Goal: Navigation & Orientation: Find specific page/section

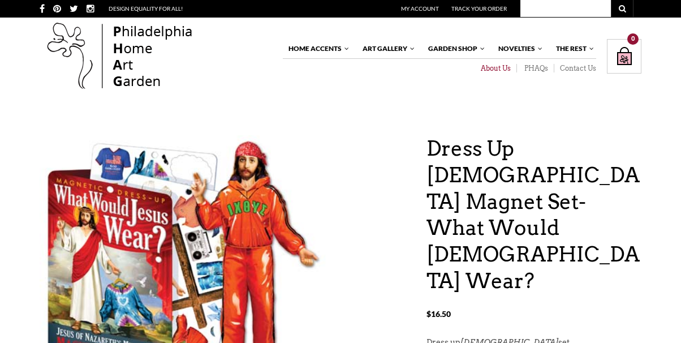
click at [492, 68] on link "About Us" at bounding box center [496, 68] width 44 height 9
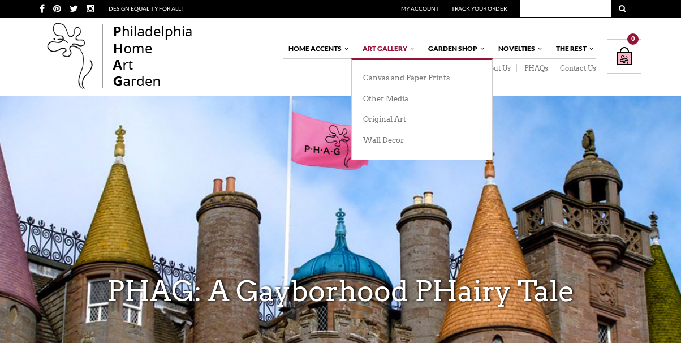
click at [388, 43] on link "Art Gallery" at bounding box center [386, 48] width 59 height 19
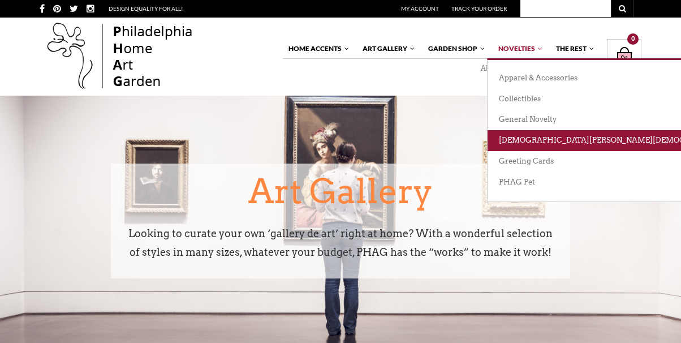
click at [522, 141] on link "[DEMOGRAPHIC_DATA][PERSON_NAME][DEMOGRAPHIC_DATA][DEMOGRAPHIC_DATA]" at bounding box center [664, 140] width 352 height 21
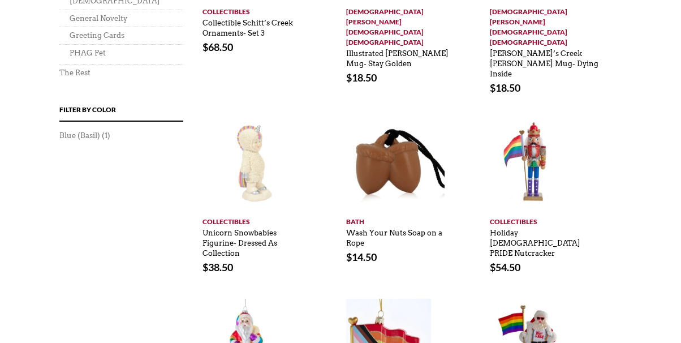
scroll to position [1060, 0]
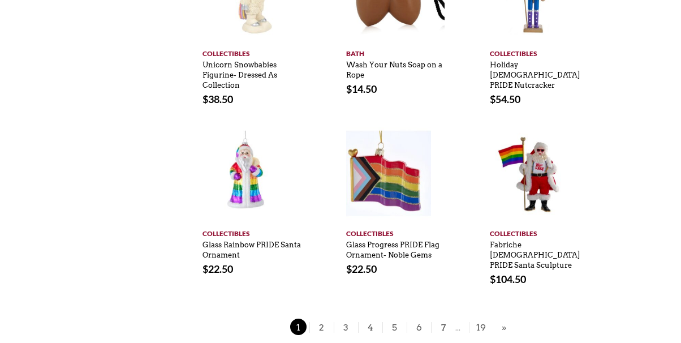
click at [325, 319] on span "2" at bounding box center [321, 327] width 17 height 16
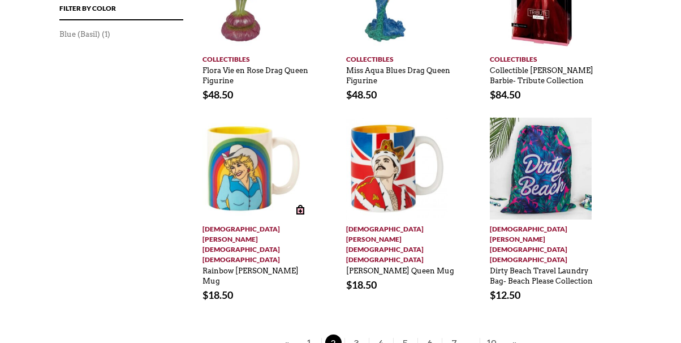
scroll to position [914, 0]
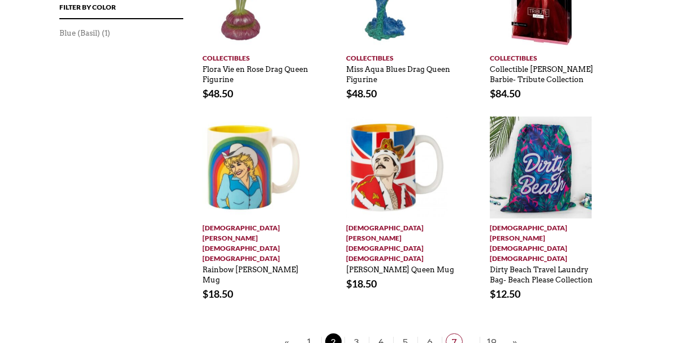
click at [456, 333] on span "7" at bounding box center [454, 341] width 17 height 16
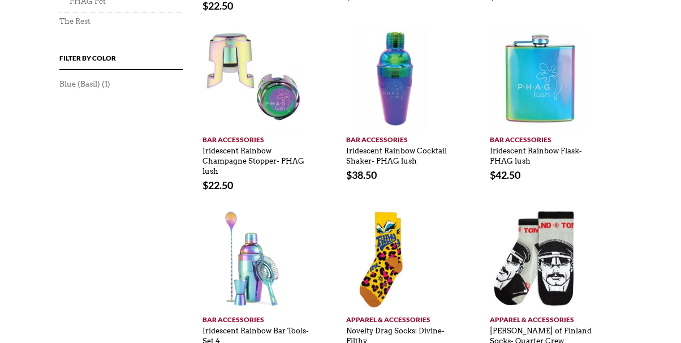
scroll to position [861, 0]
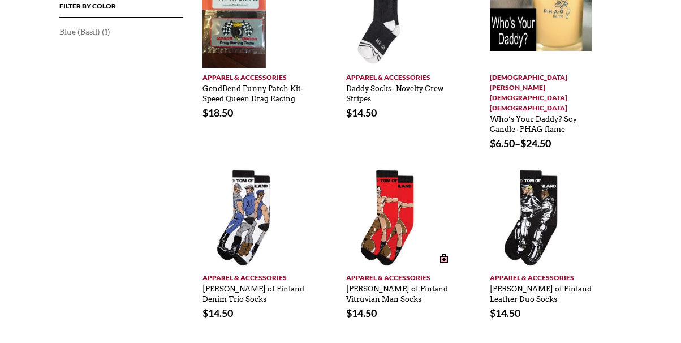
scroll to position [992, 0]
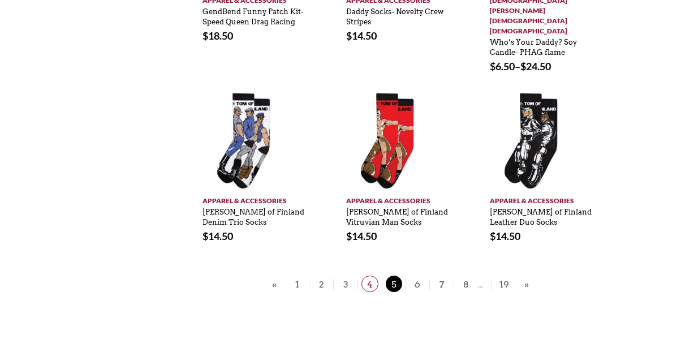
click at [368, 276] on span "4" at bounding box center [370, 284] width 17 height 16
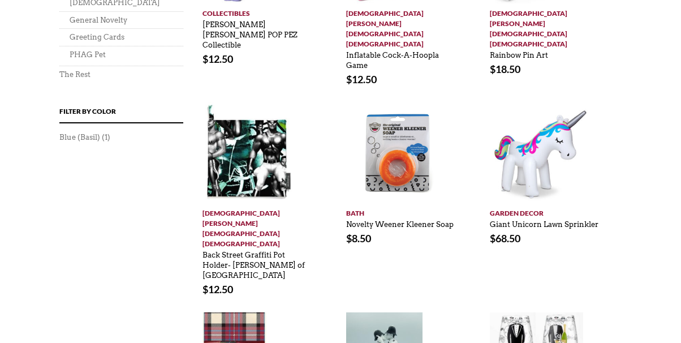
scroll to position [813, 0]
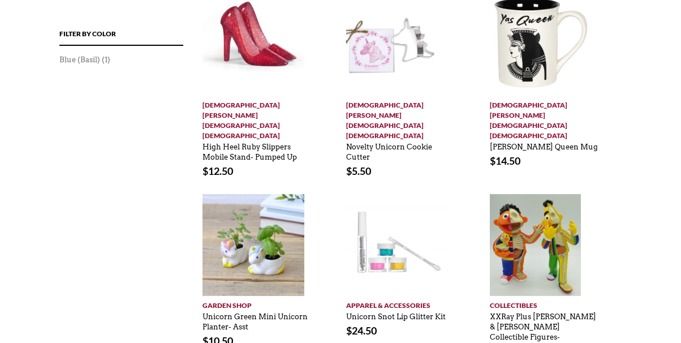
scroll to position [889, 0]
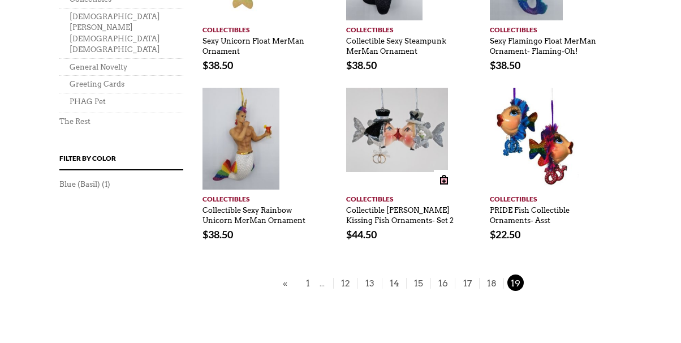
scroll to position [769, 0]
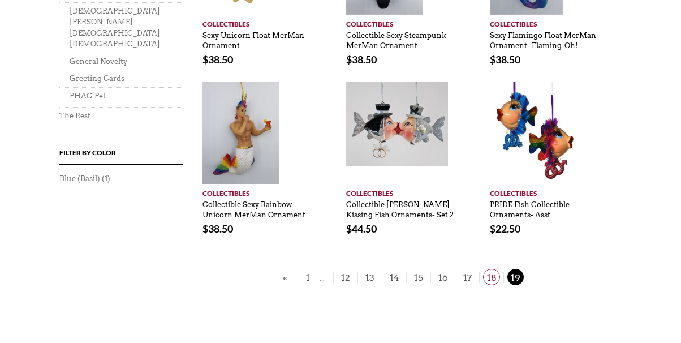
click at [493, 269] on span "18" at bounding box center [491, 277] width 17 height 16
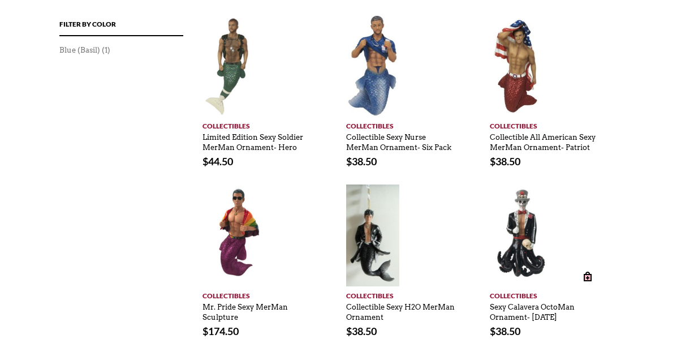
scroll to position [900, 0]
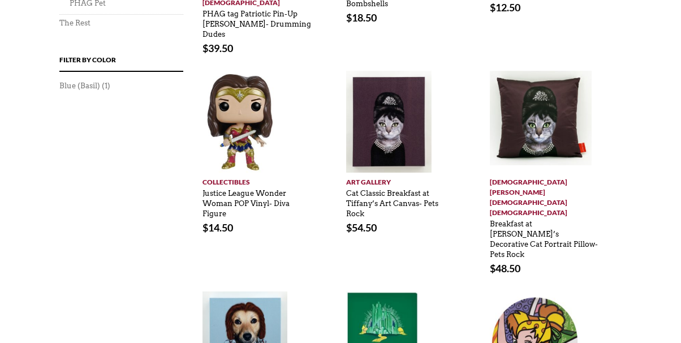
scroll to position [863, 0]
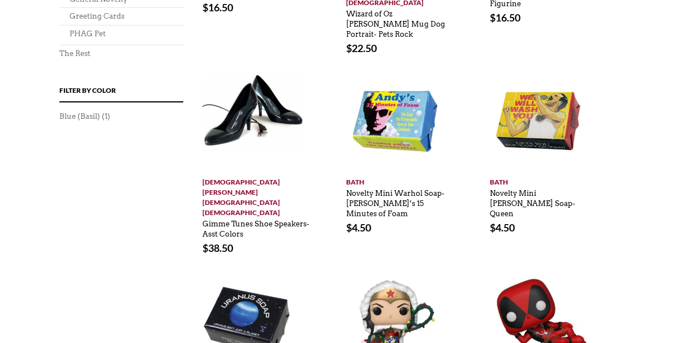
scroll to position [837, 0]
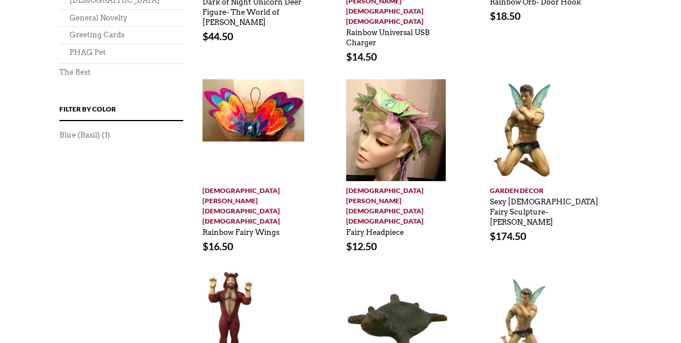
scroll to position [833, 0]
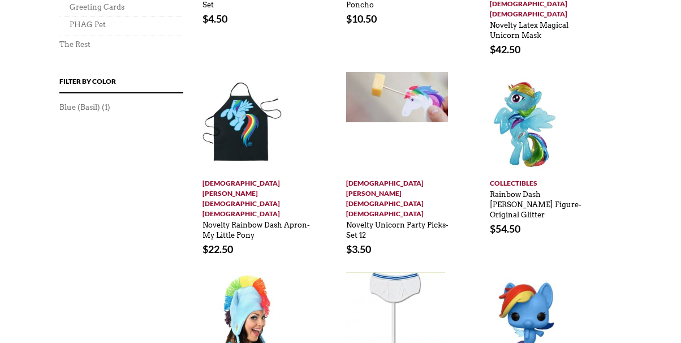
scroll to position [842, 0]
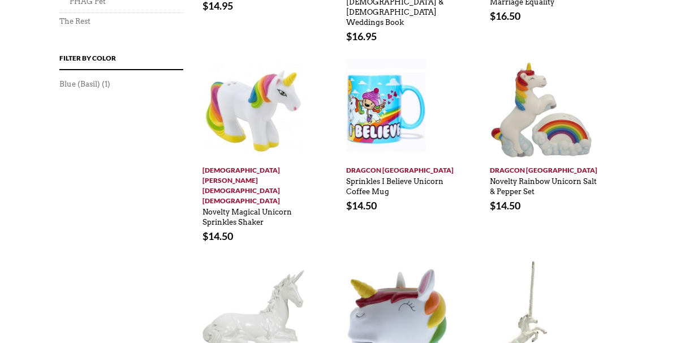
scroll to position [884, 0]
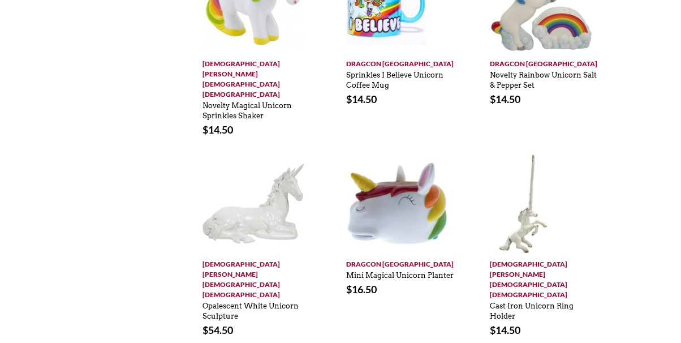
scroll to position [972, 0]
